Goal: Information Seeking & Learning: Learn about a topic

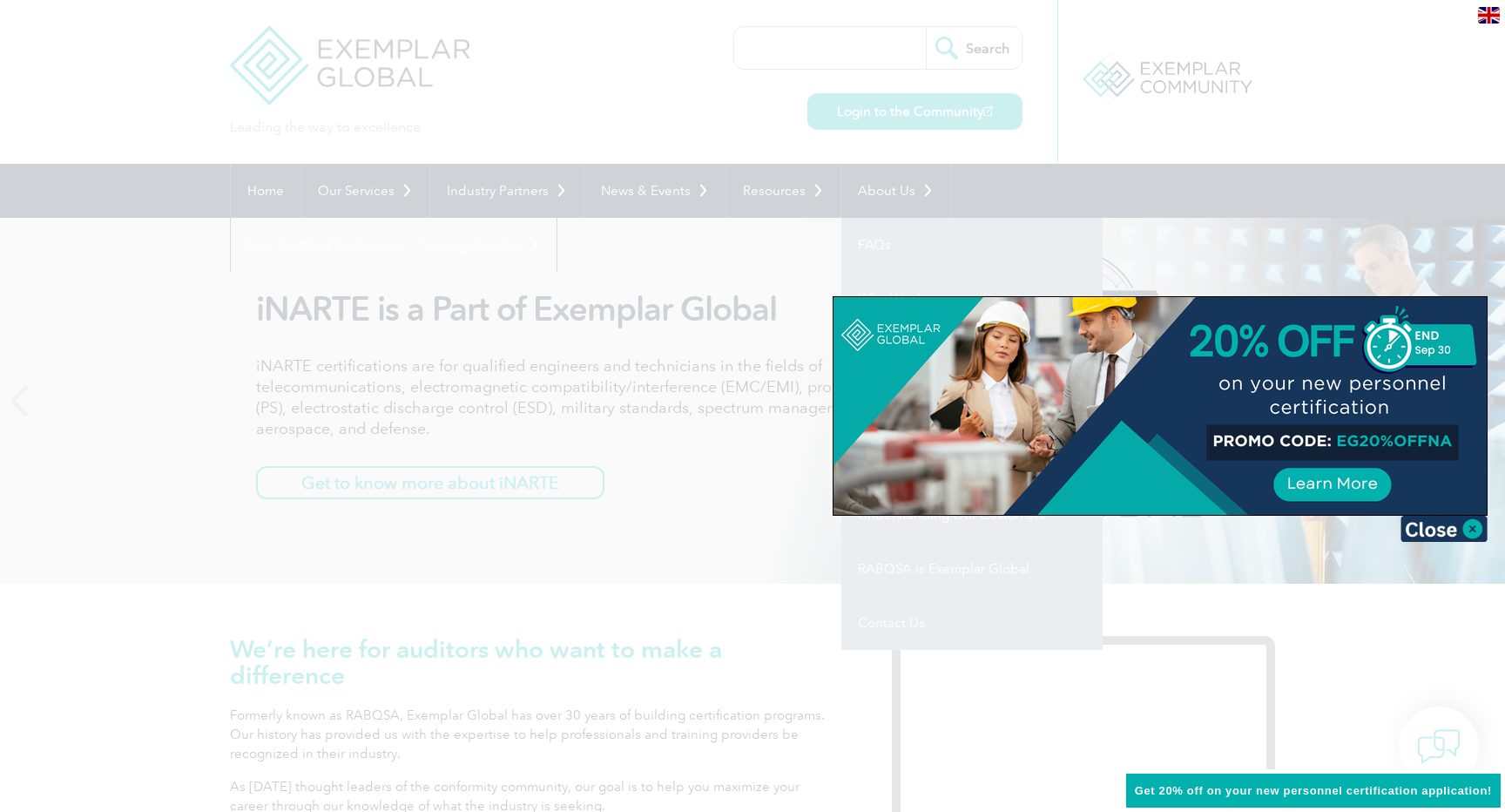
click at [1211, 101] on div at bounding box center [752, 406] width 1505 height 812
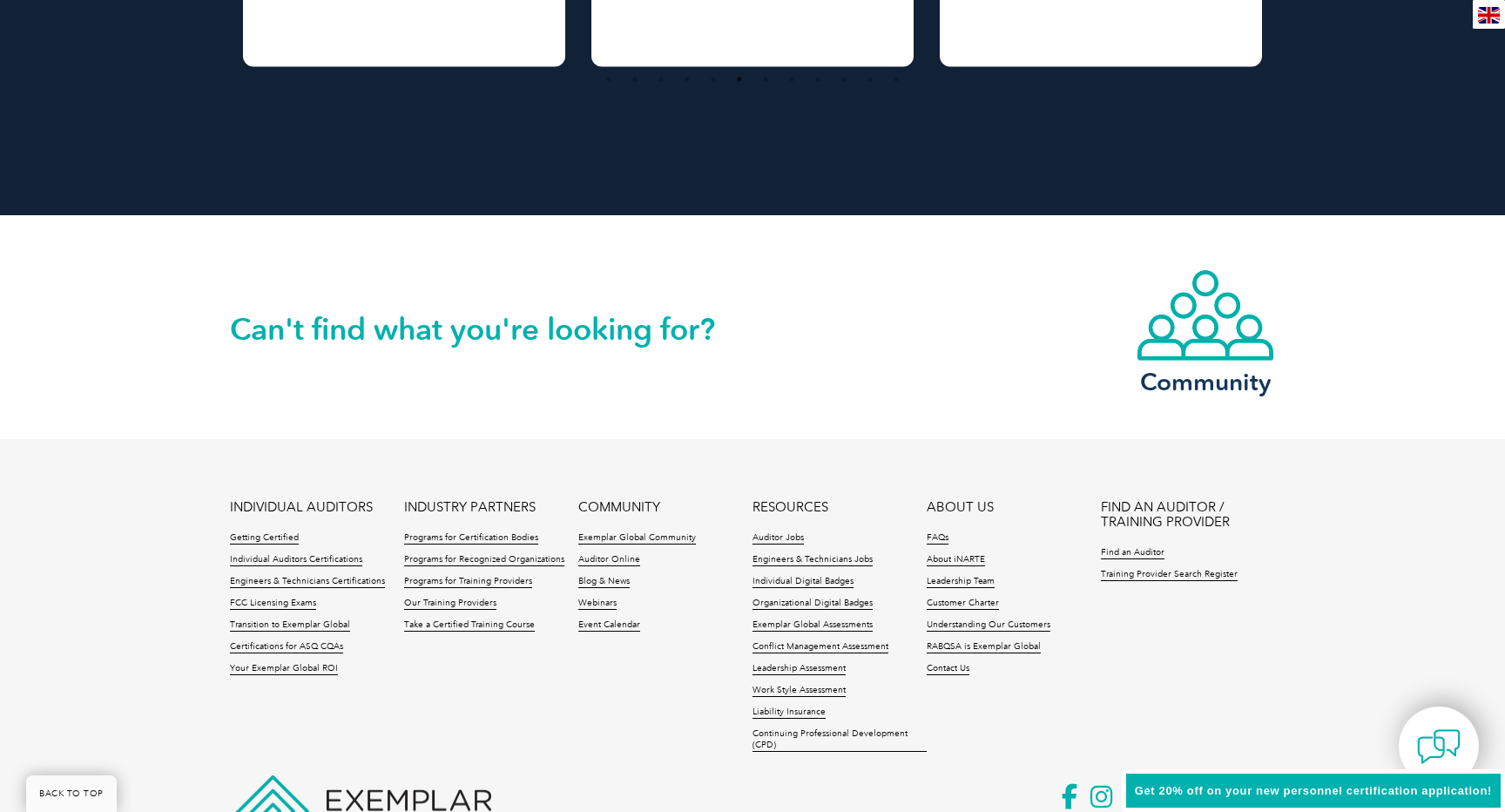
scroll to position [3888, 0]
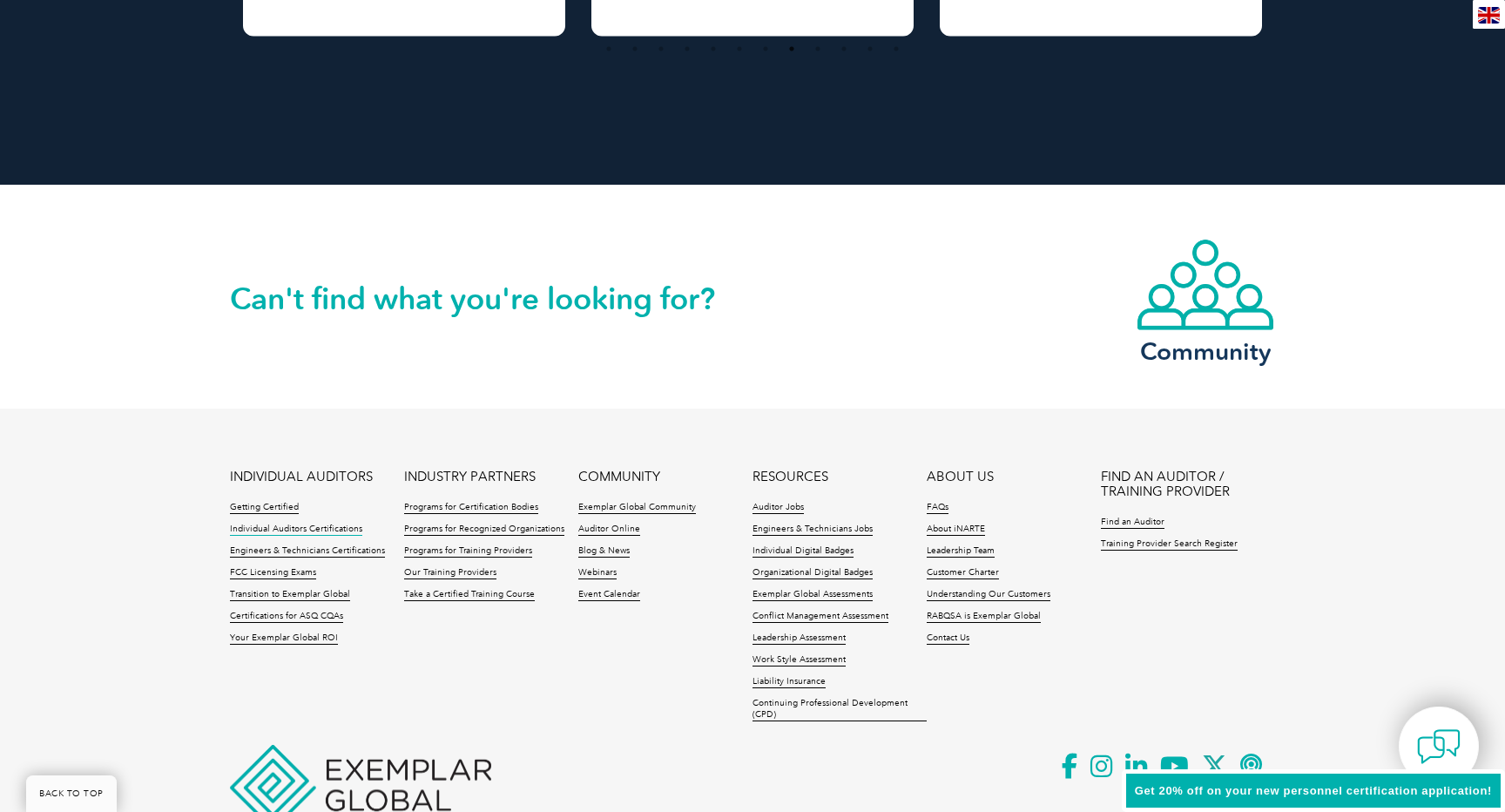
click at [341, 530] on link "Individual Auditors Certifications" at bounding box center [297, 529] width 133 height 12
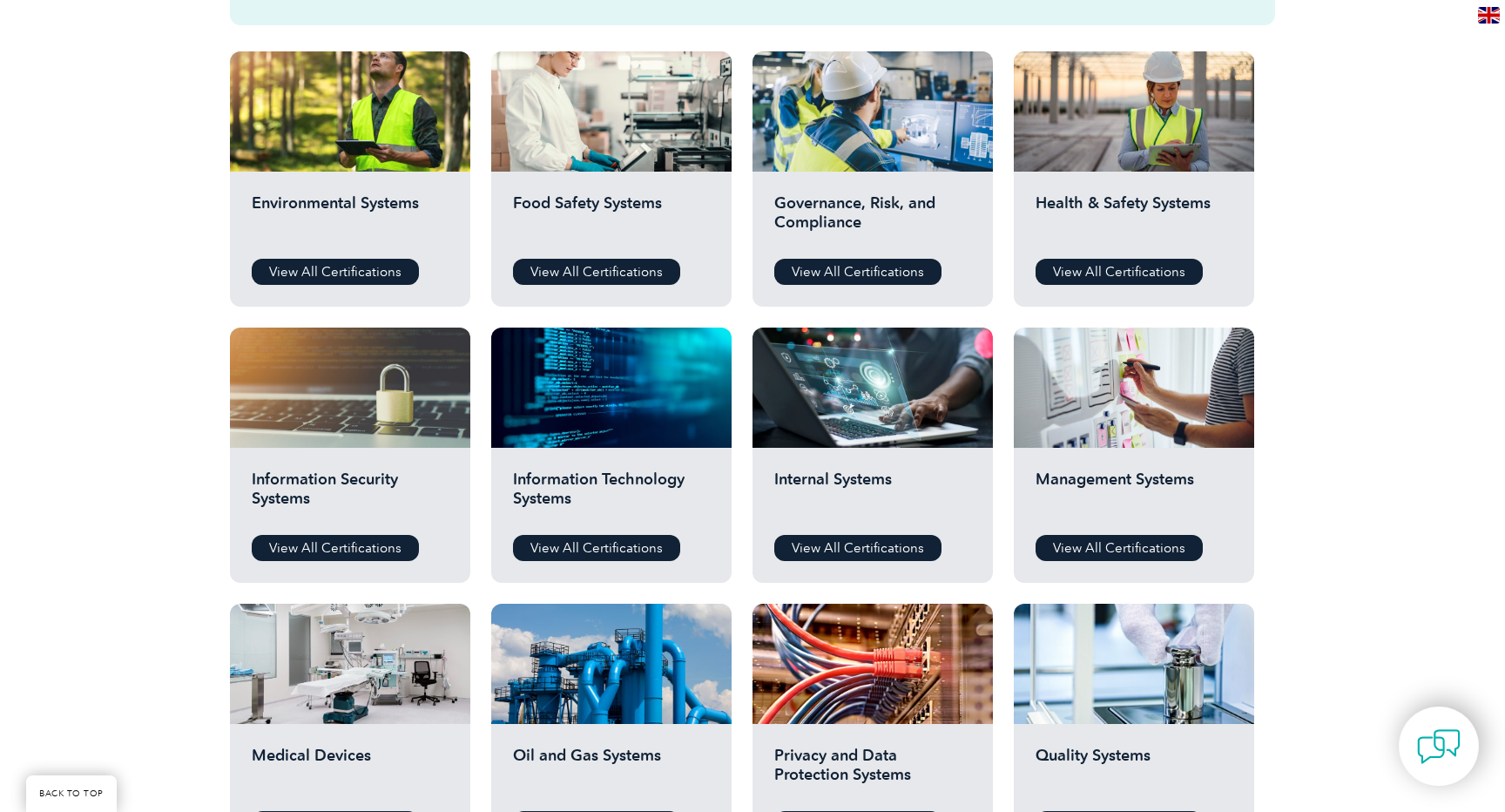
scroll to position [664, 0]
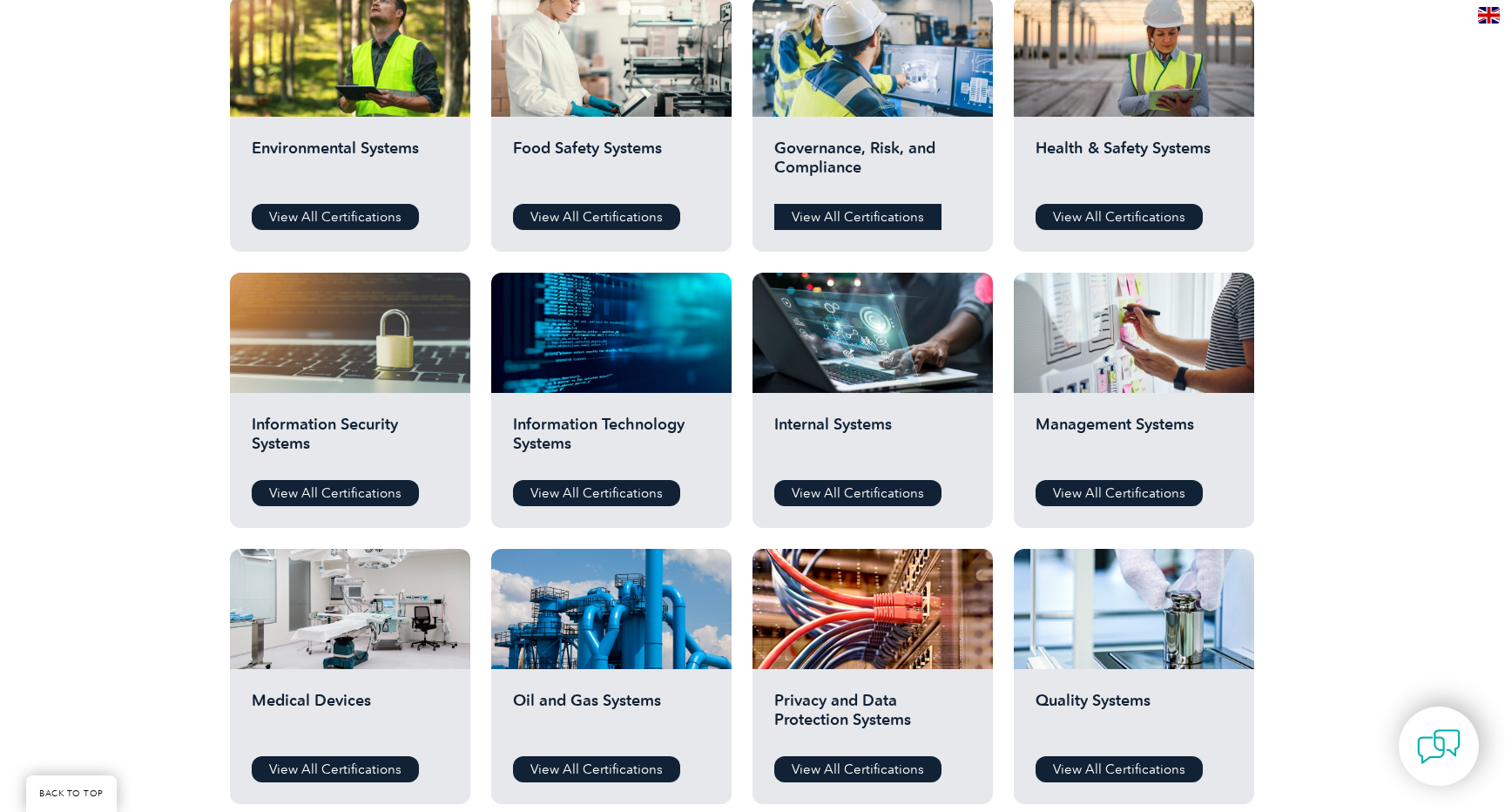
click at [843, 218] on link "View All Certifications" at bounding box center [857, 217] width 167 height 26
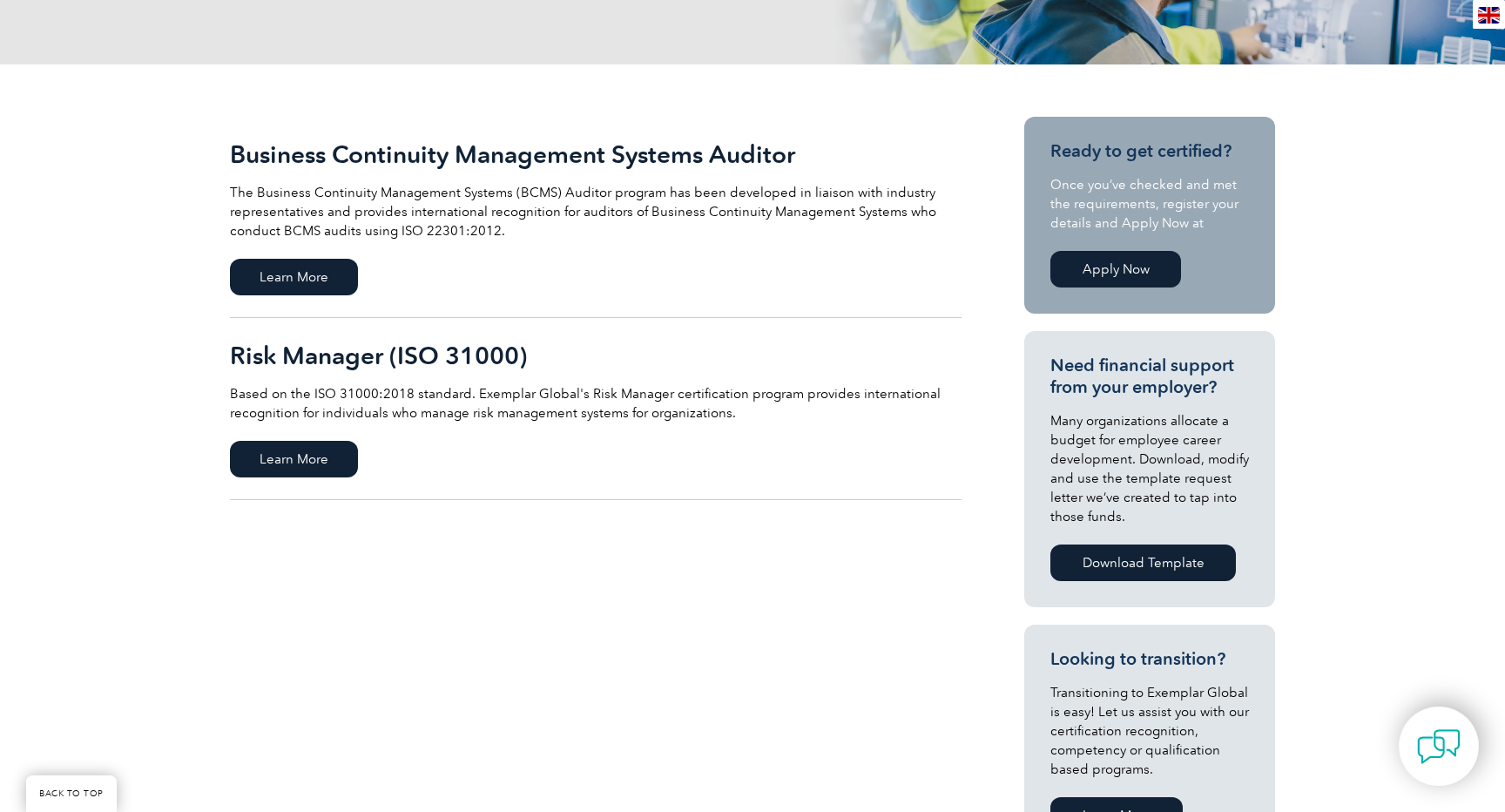
scroll to position [331, 0]
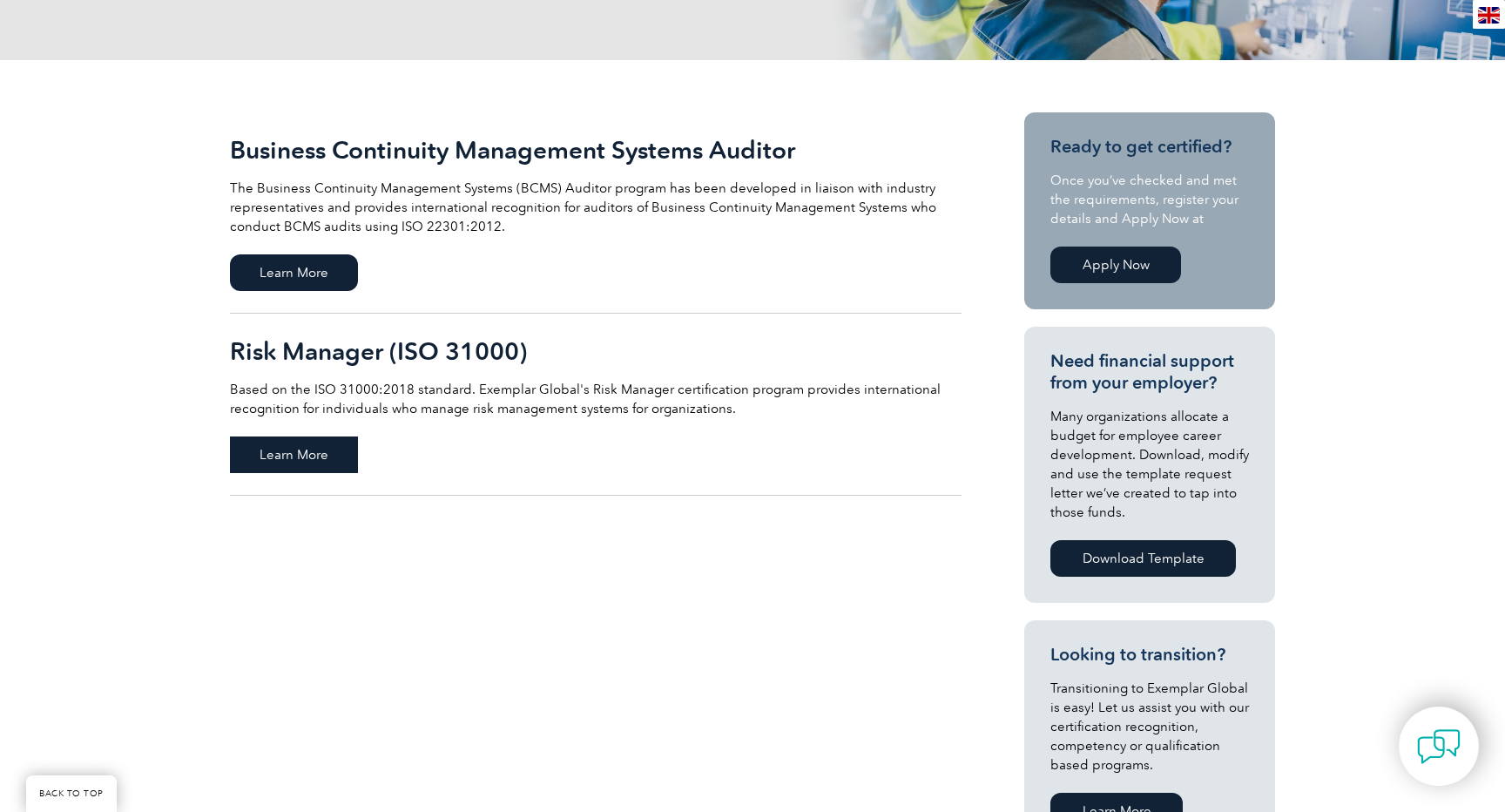
click at [316, 458] on span "Learn More" at bounding box center [294, 454] width 128 height 36
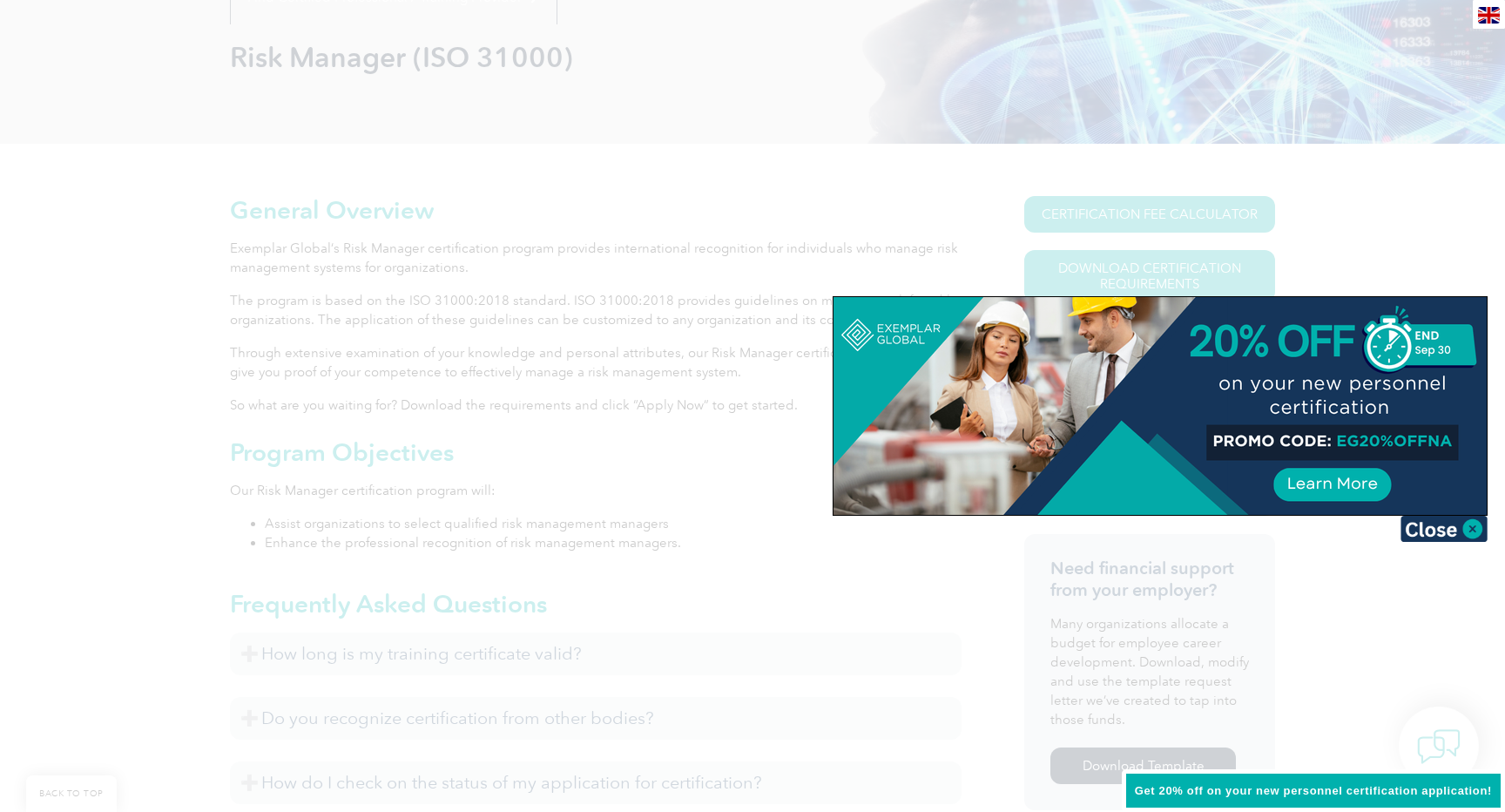
scroll to position [258, 0]
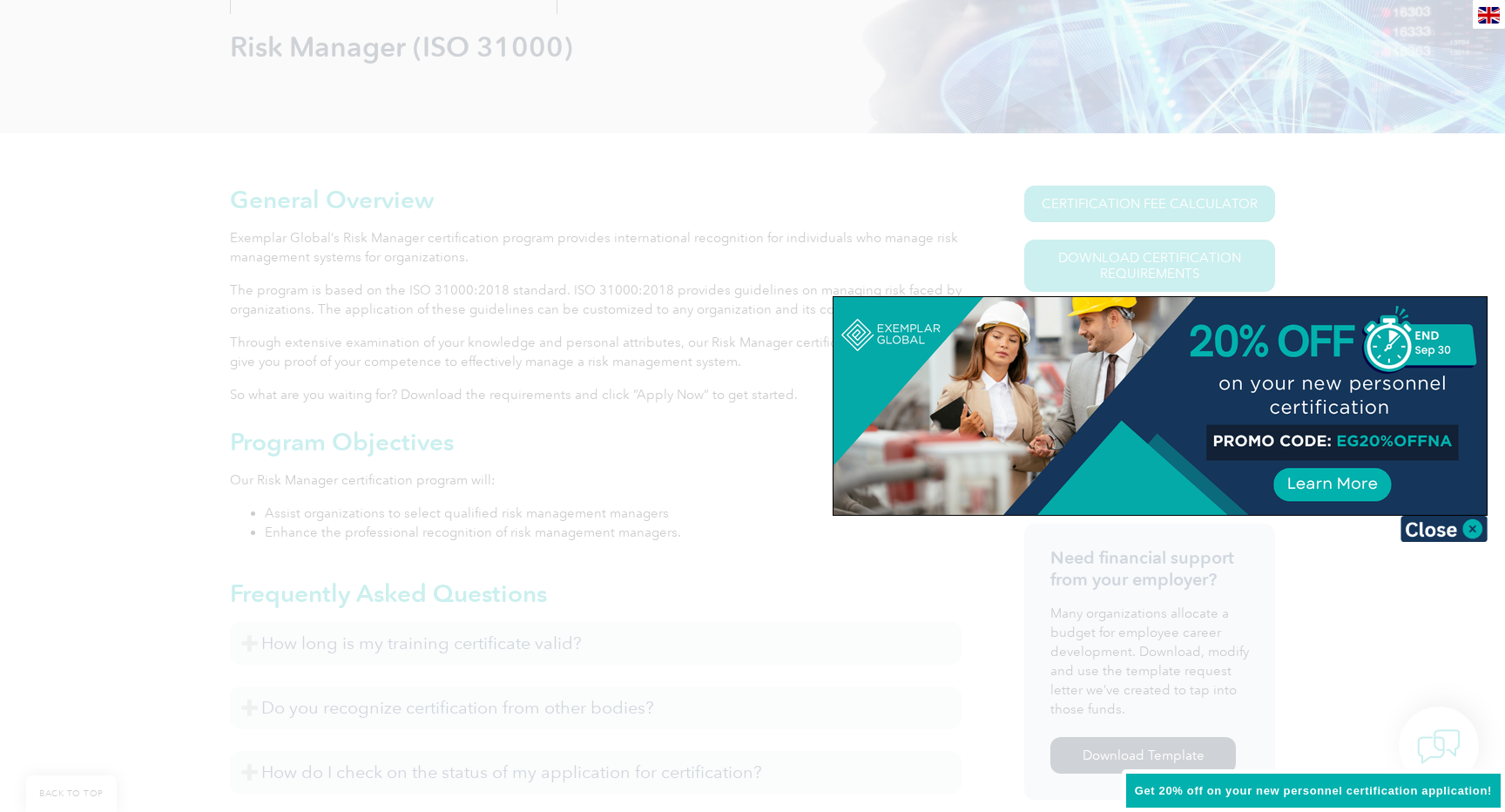
click at [1350, 220] on div at bounding box center [752, 406] width 1505 height 812
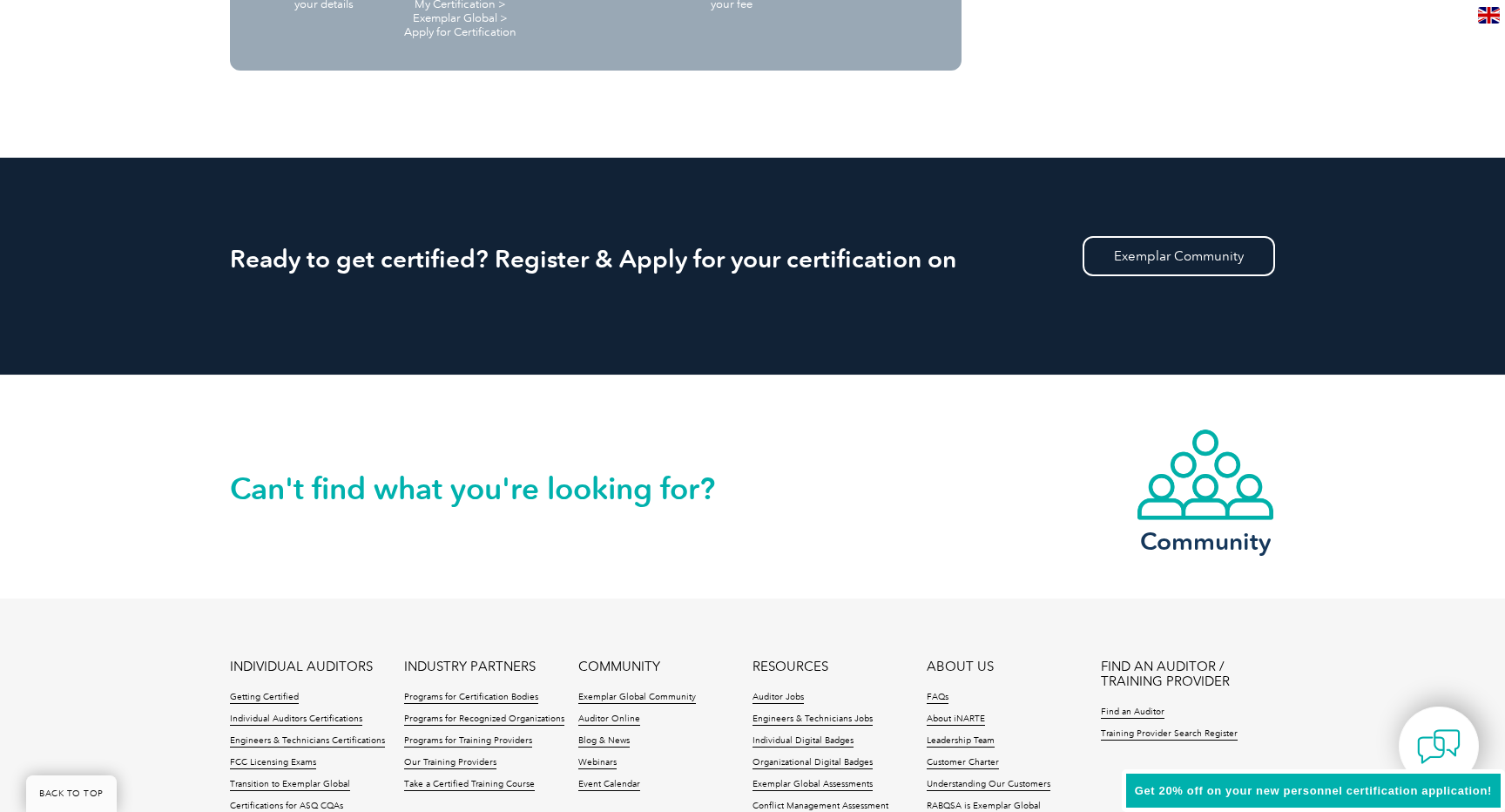
scroll to position [2065, 0]
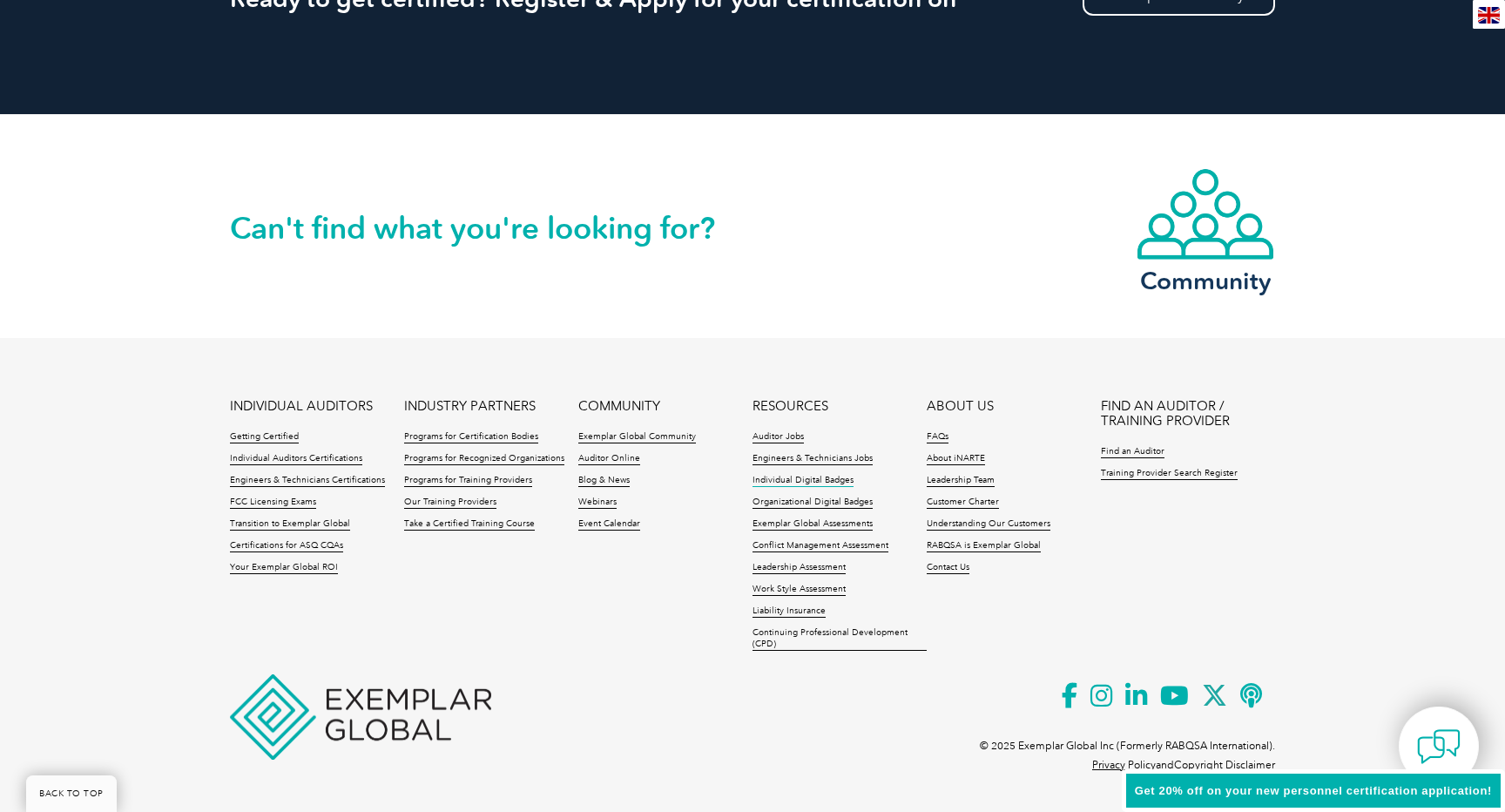
click at [793, 478] on link "Individual Digital Badges" at bounding box center [802, 480] width 101 height 12
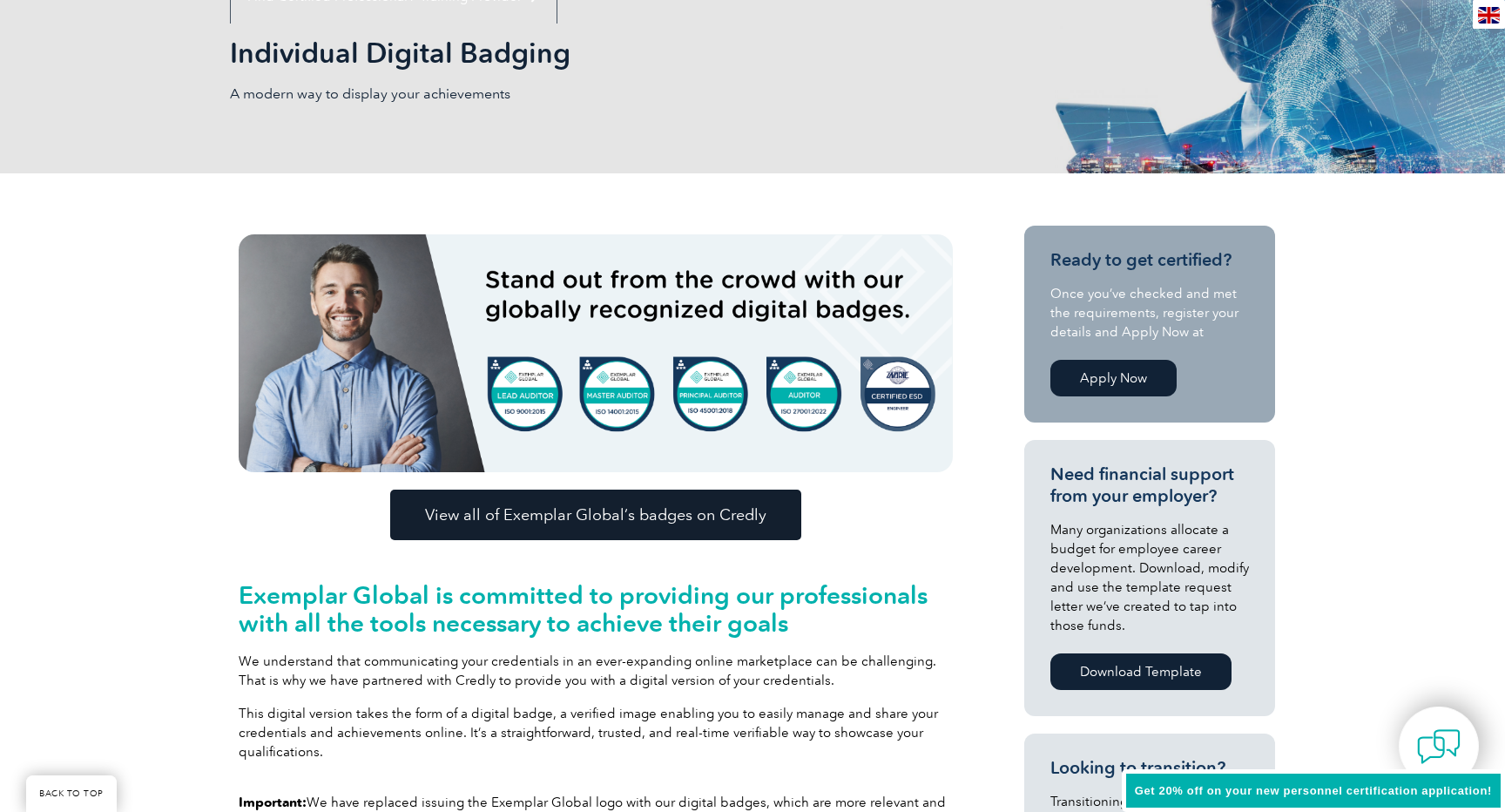
scroll to position [252, 0]
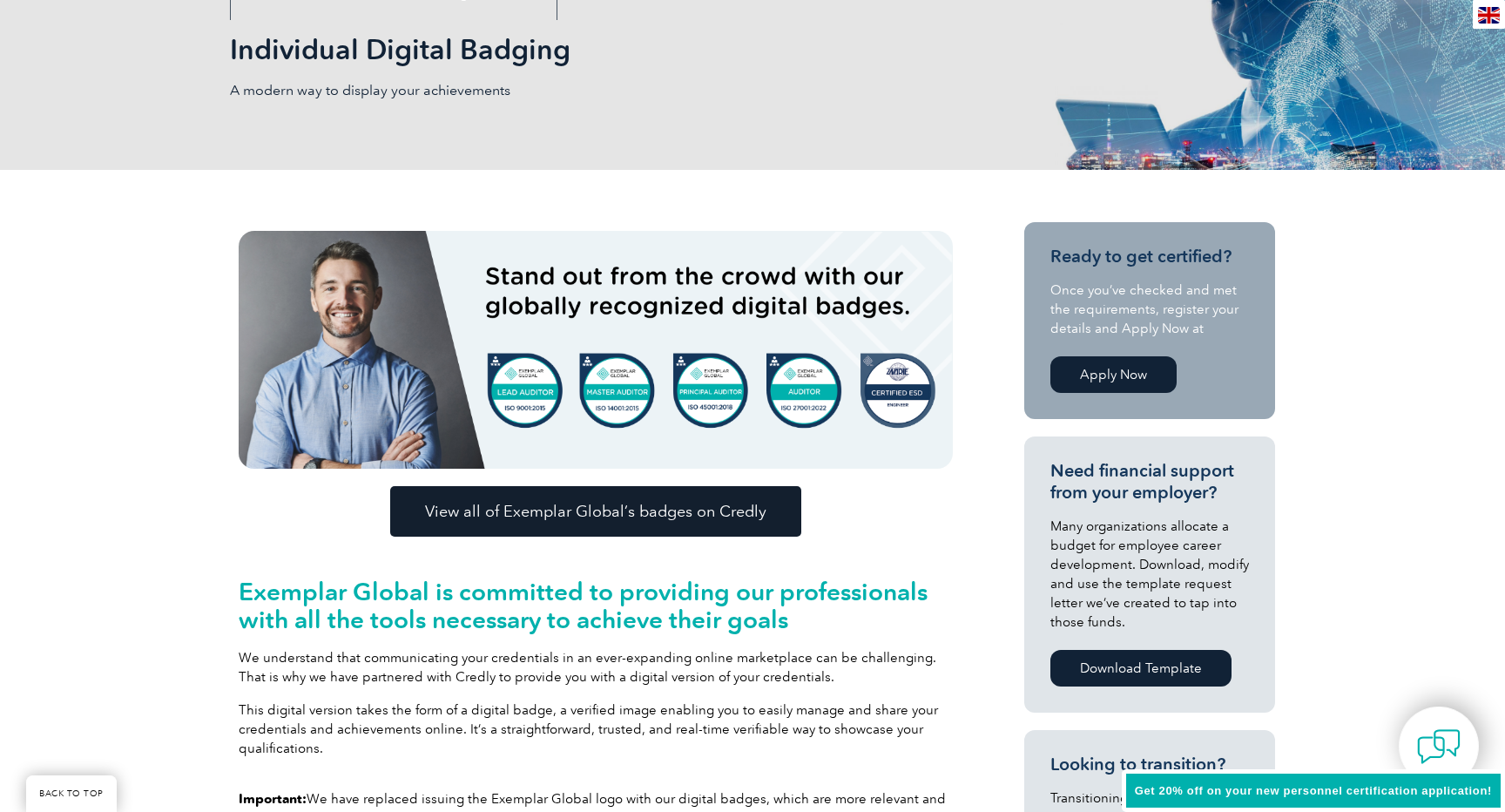
click at [763, 508] on span "View all of Exemplar Global’s badges on Credly" at bounding box center [595, 511] width 342 height 16
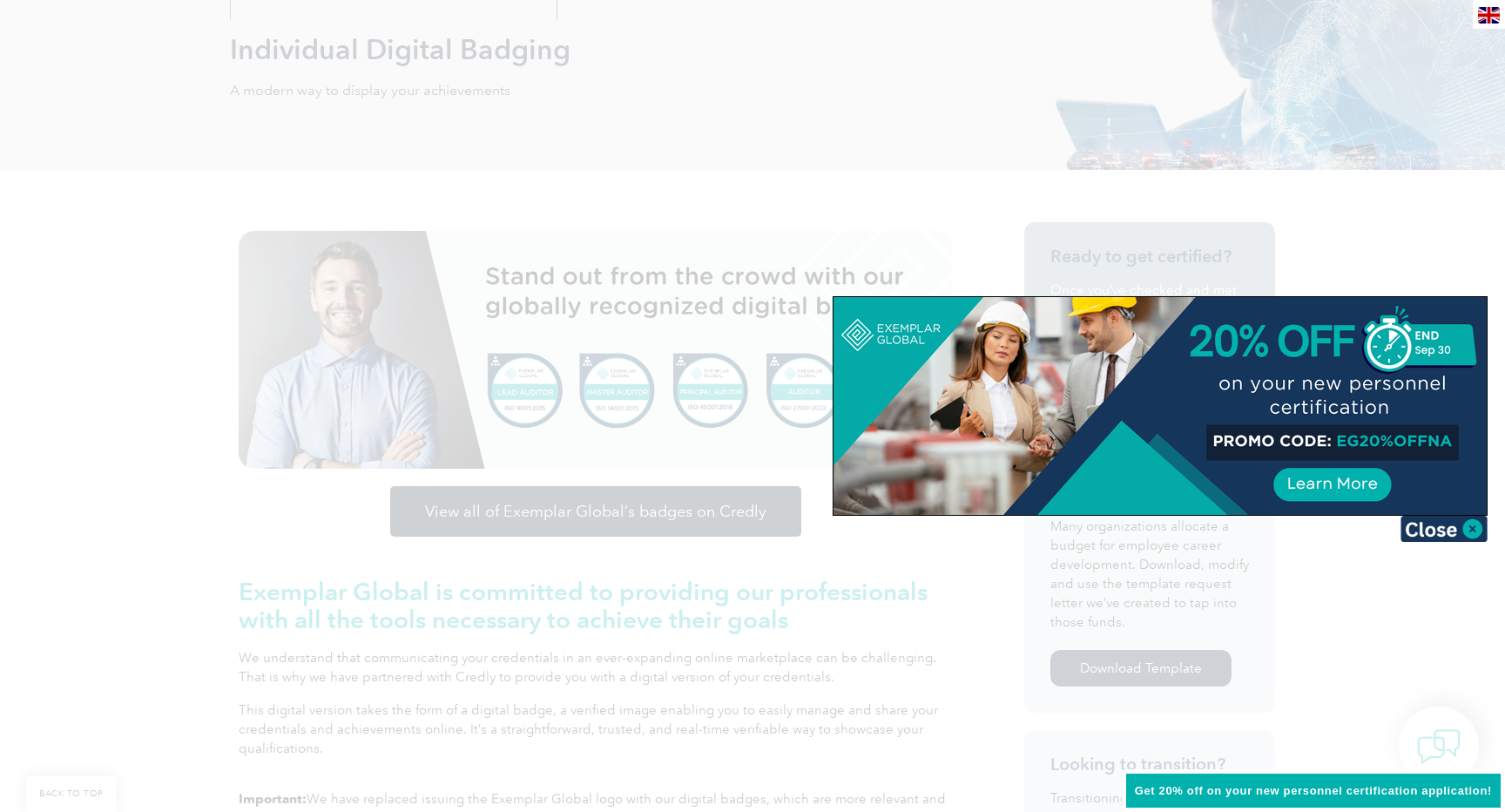
click at [1386, 213] on div at bounding box center [752, 406] width 1505 height 812
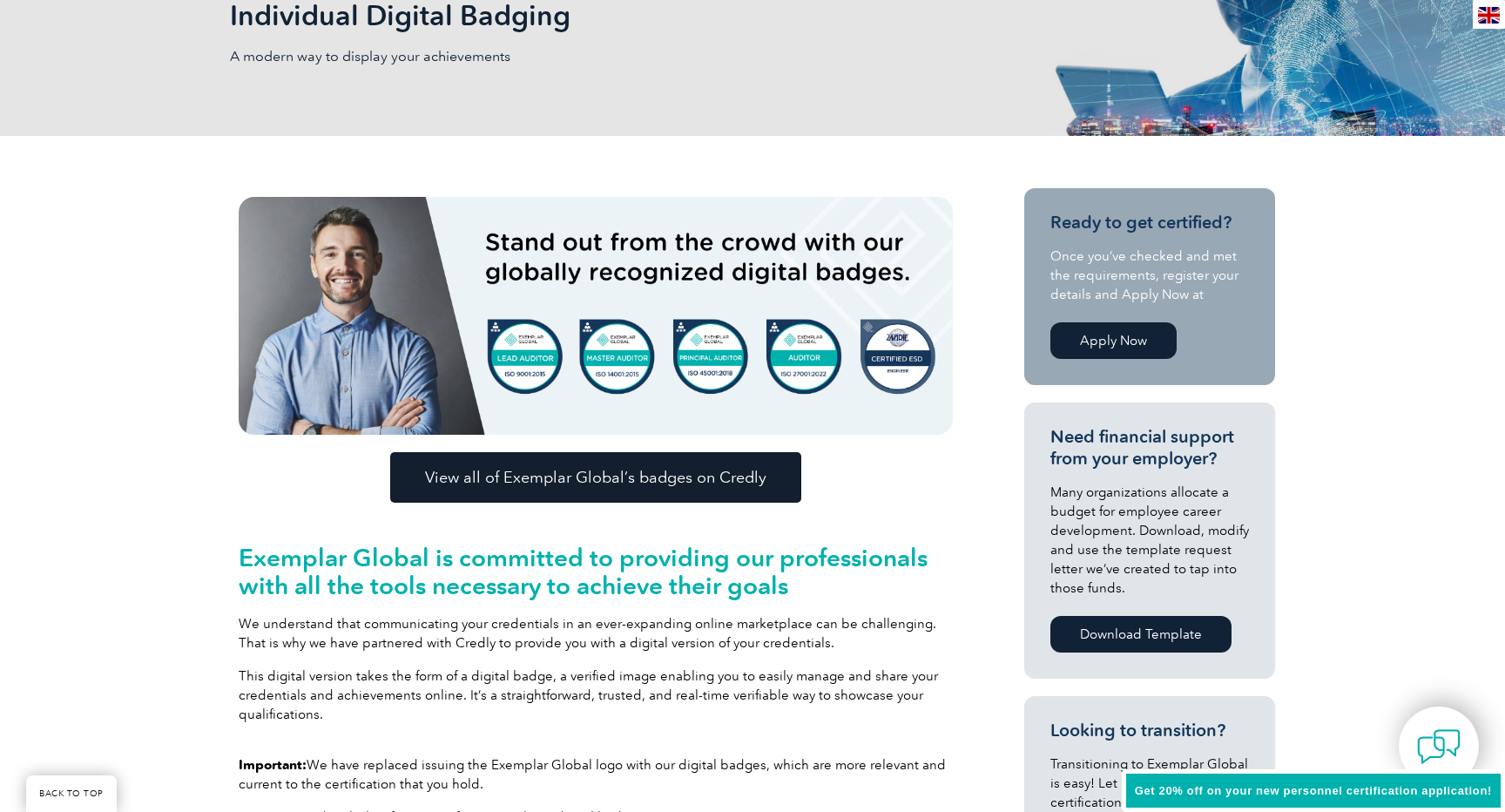
scroll to position [287, 0]
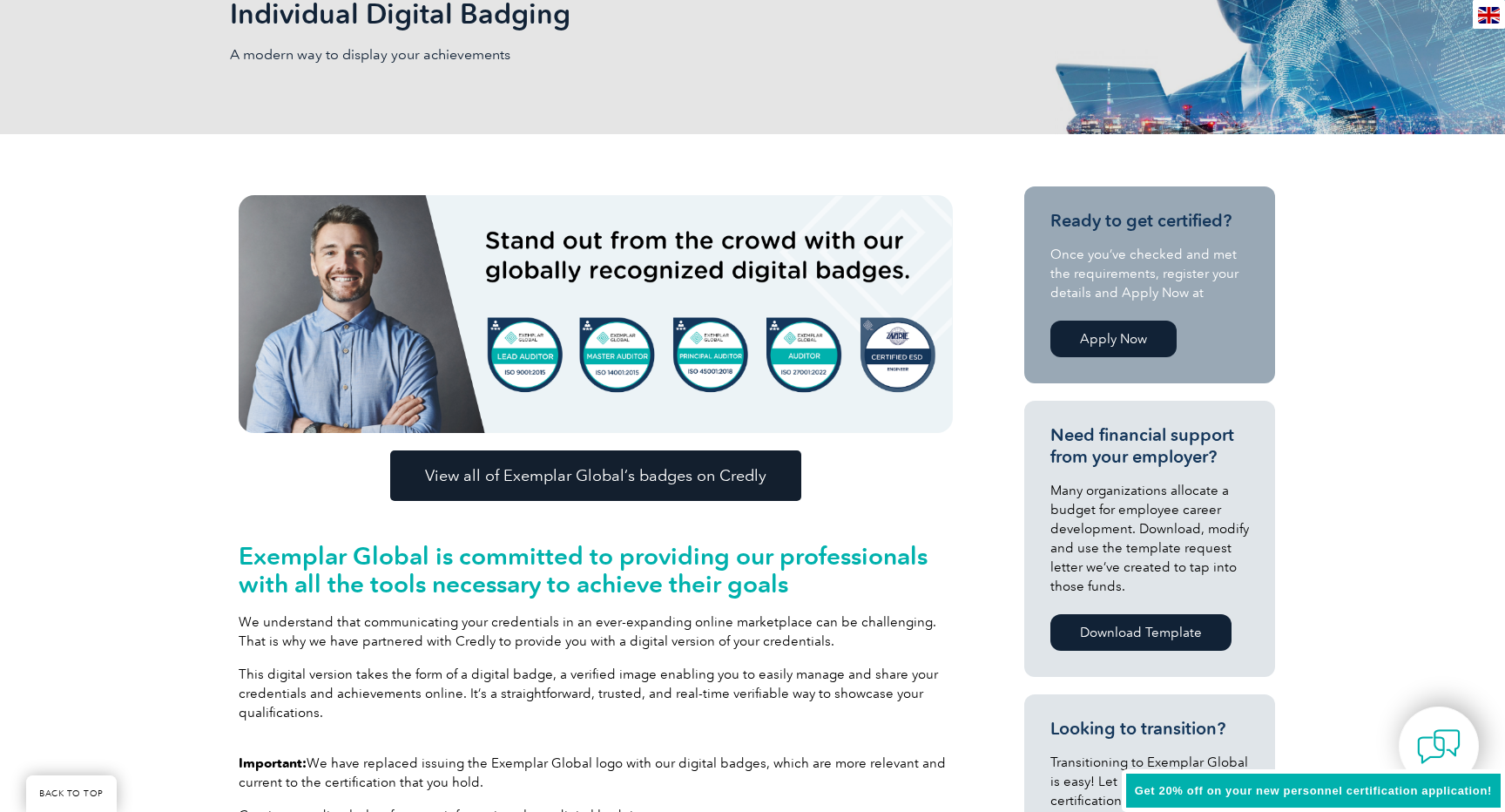
click at [1127, 343] on link "Apply Now" at bounding box center [1113, 338] width 126 height 36
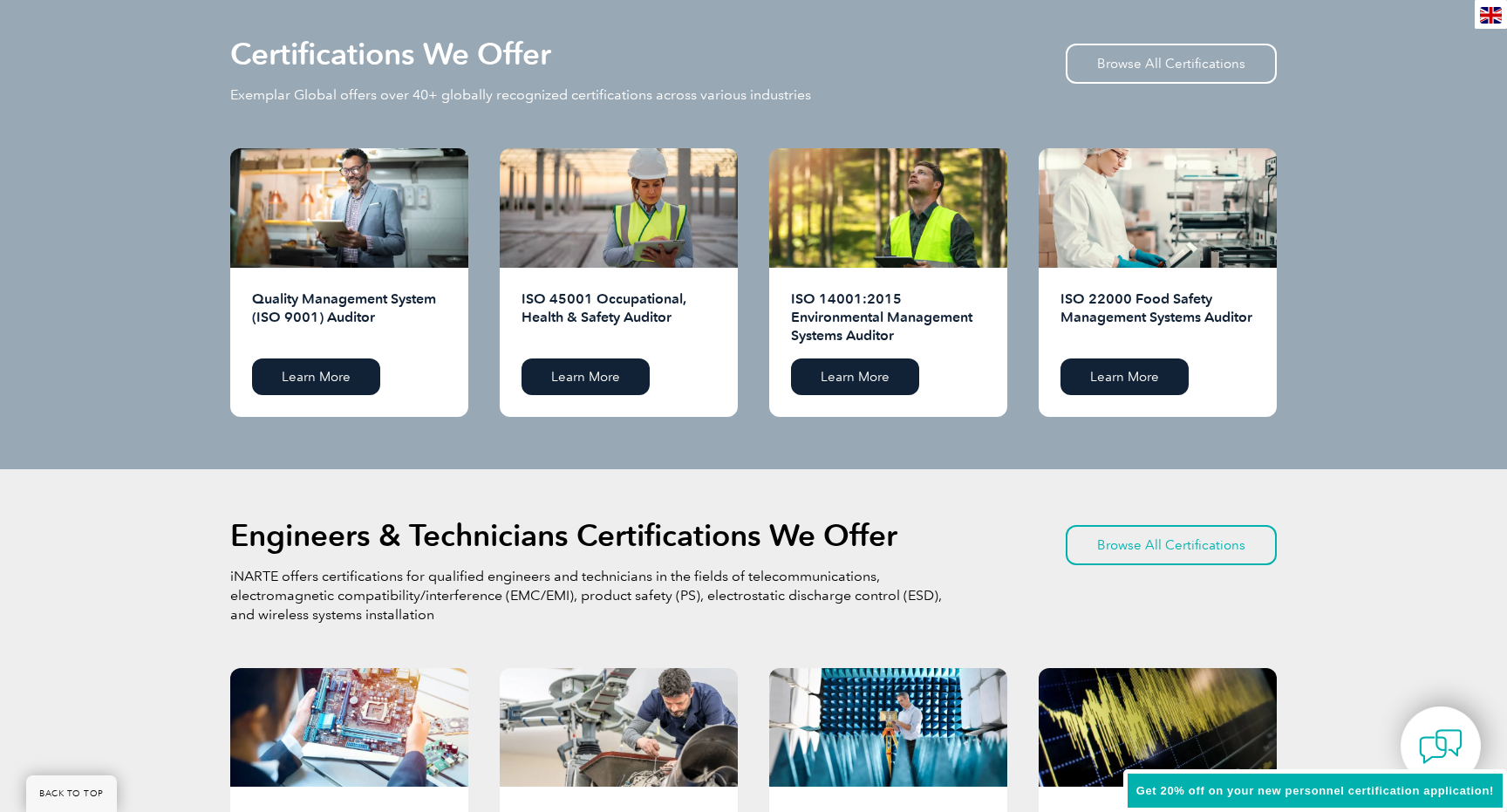
scroll to position [1749, 0]
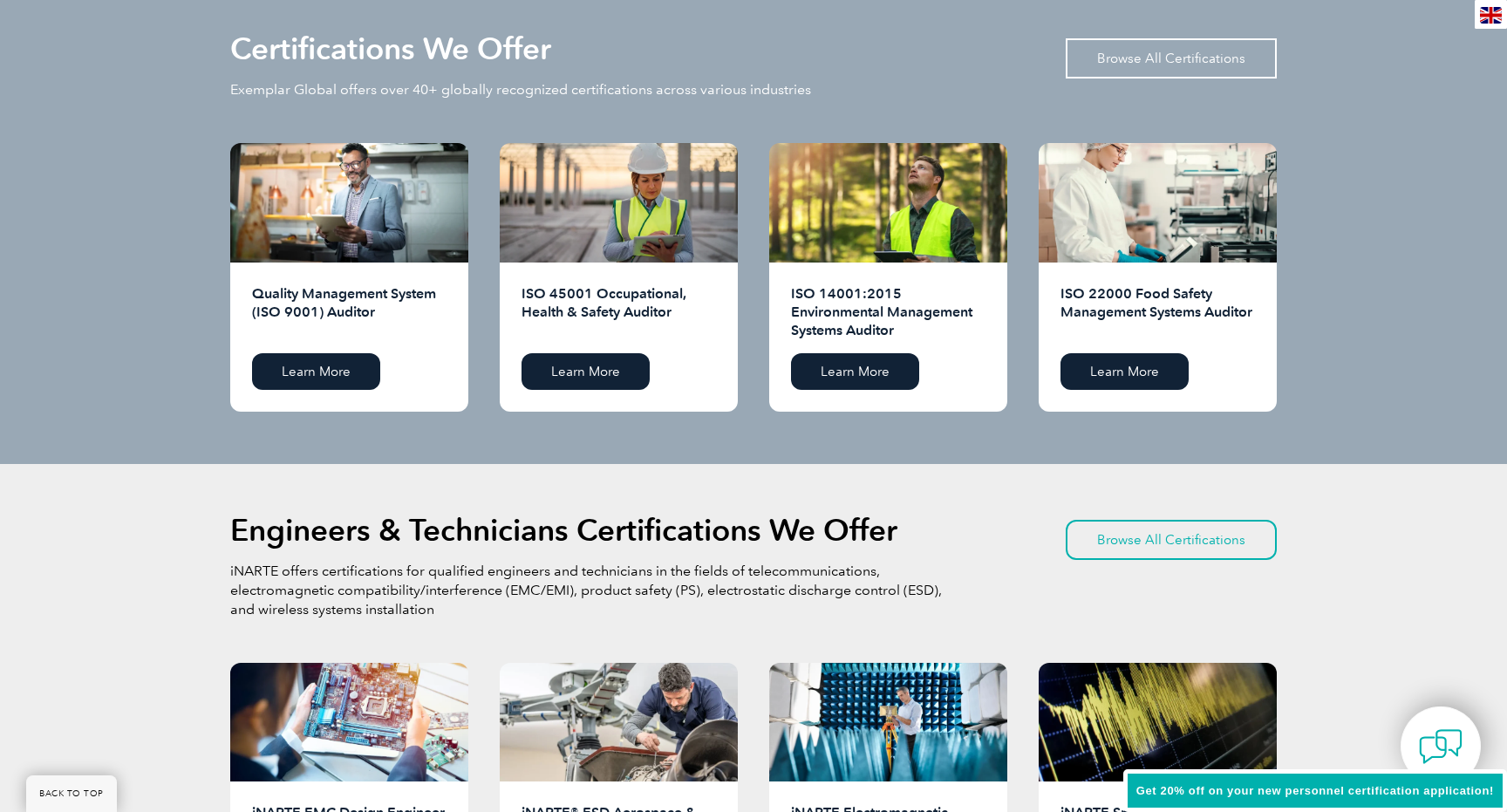
click at [1109, 63] on link "Browse All Certifications" at bounding box center [1171, 58] width 211 height 40
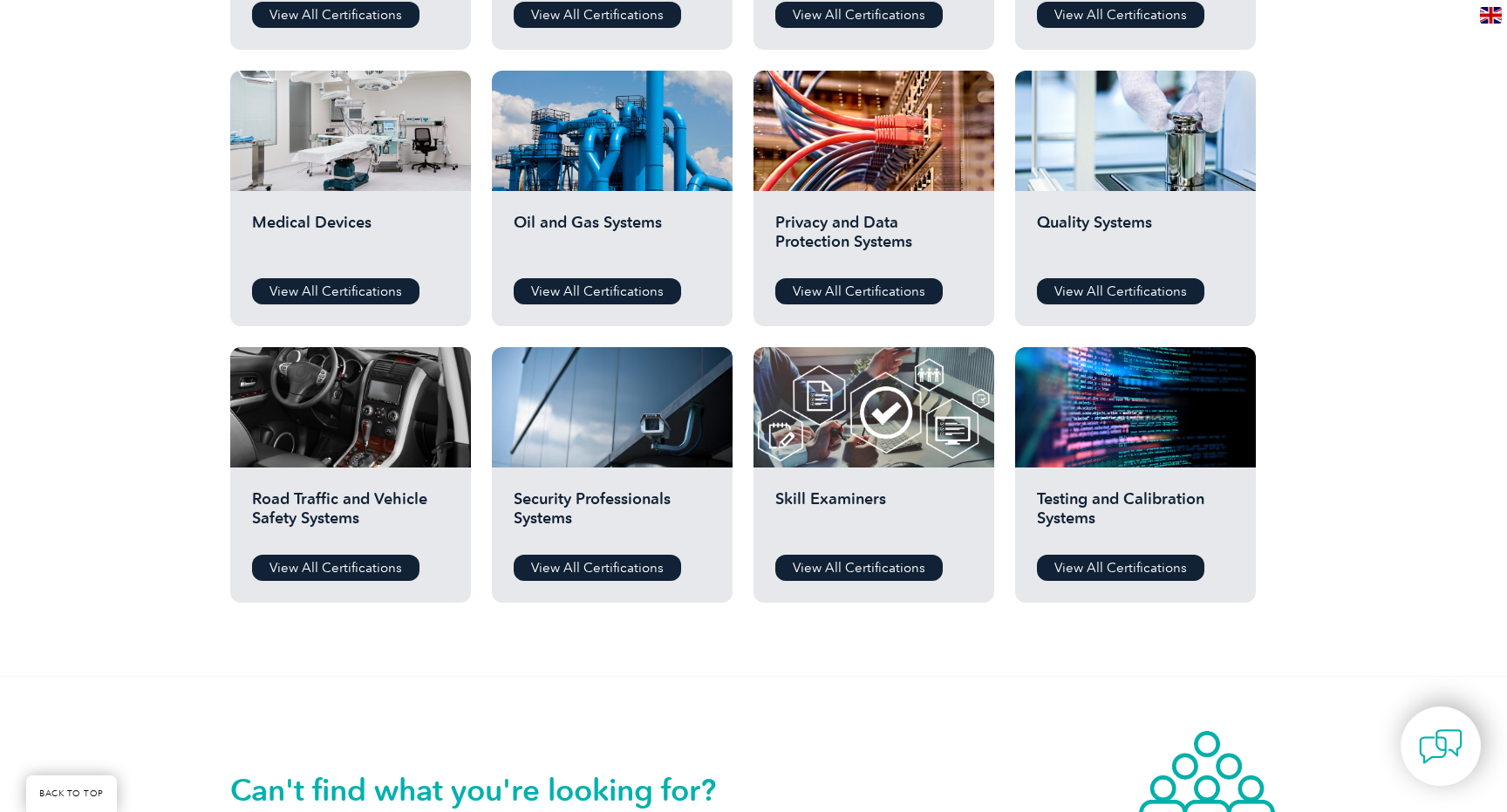
scroll to position [1144, 0]
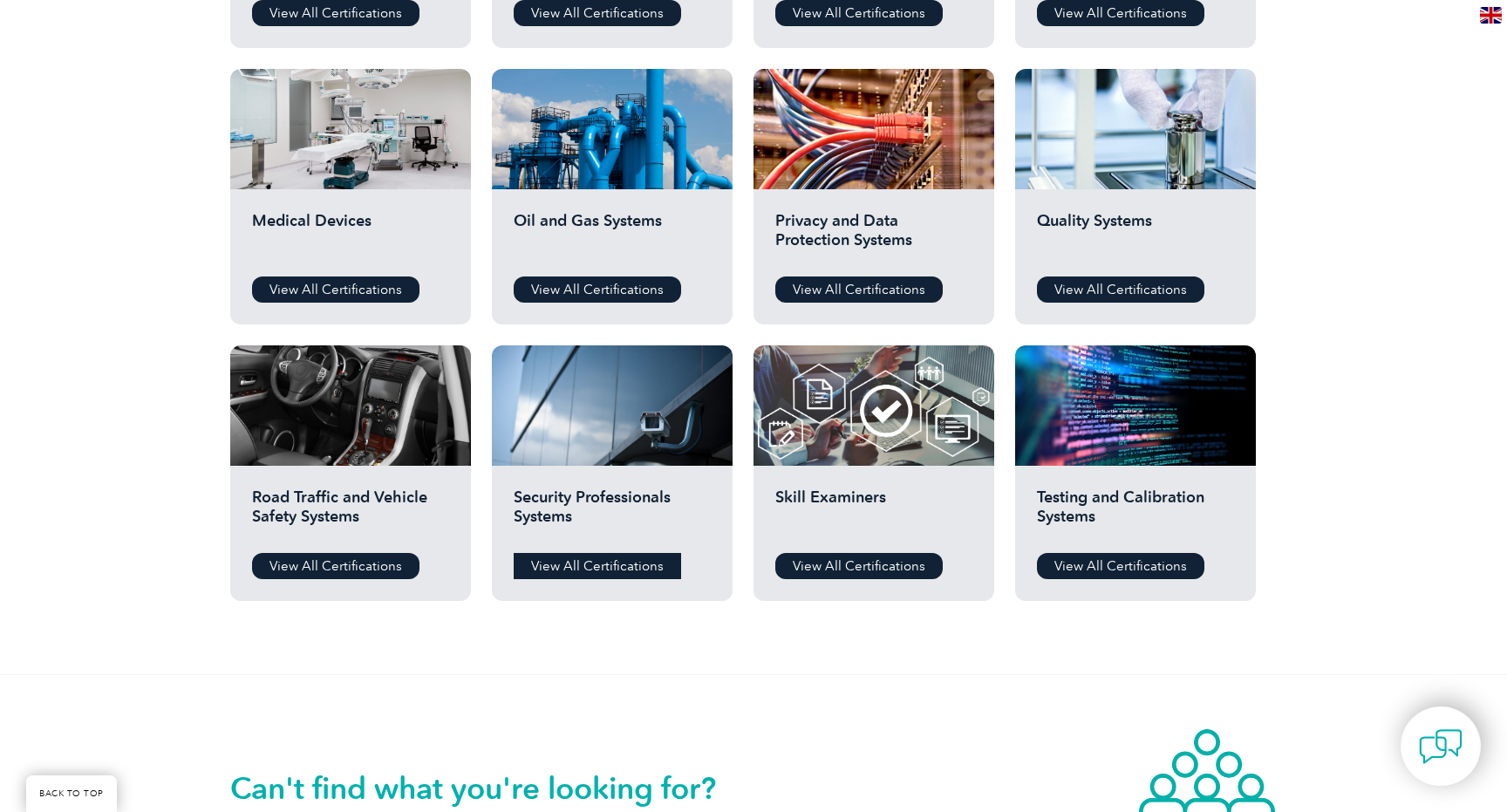
click at [624, 570] on link "View All Certifications" at bounding box center [597, 566] width 167 height 26
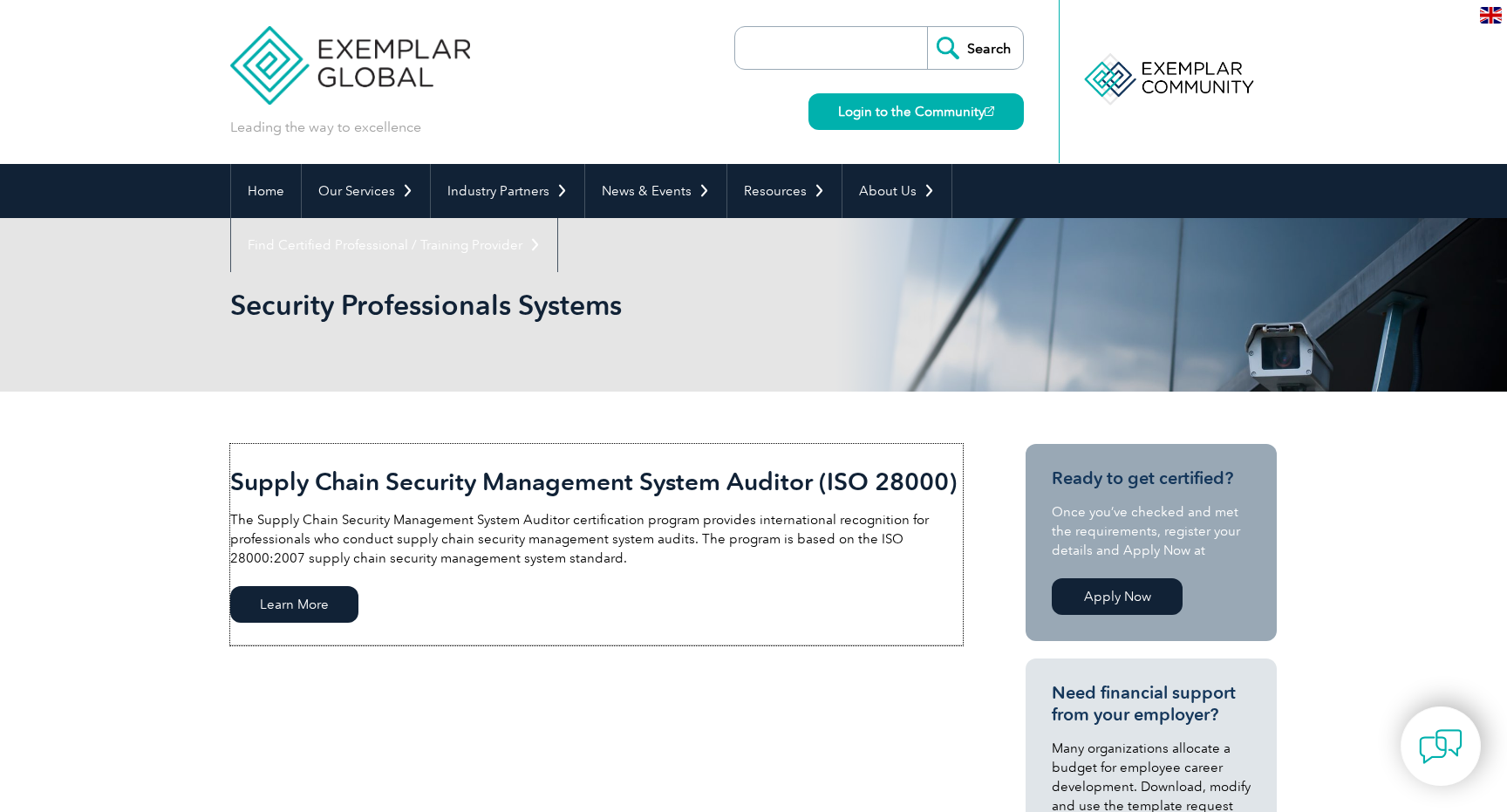
click at [624, 570] on link "Supply Chain Security Management System Auditor (ISO 28000) The Supply Chain Se…" at bounding box center [596, 544] width 732 height 201
